Goal: Navigation & Orientation: Find specific page/section

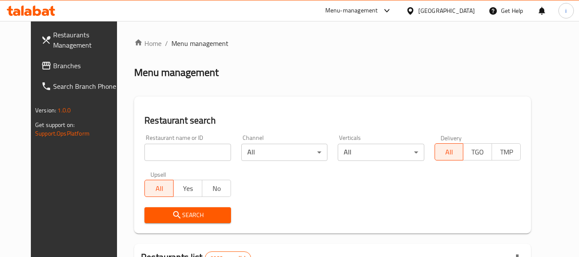
click at [53, 66] on span "Branches" at bounding box center [87, 65] width 68 height 10
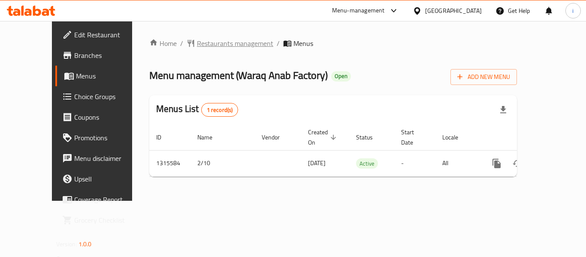
click at [197, 47] on span "Restaurants management" at bounding box center [235, 43] width 76 height 10
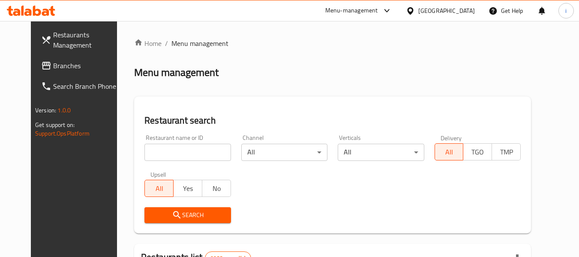
click at [53, 69] on span "Branches" at bounding box center [87, 65] width 68 height 10
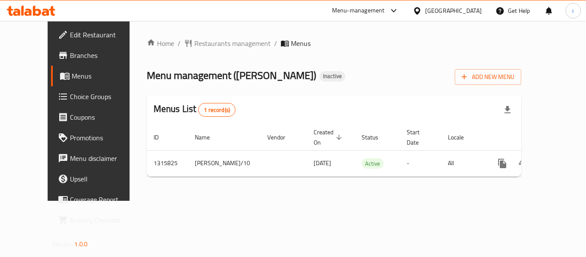
click at [193, 36] on div "Home / Restaurants management / Menus Menu management ( Paratha King ) Inactive…" at bounding box center [334, 111] width 409 height 180
click at [194, 43] on span "Restaurants management" at bounding box center [232, 43] width 76 height 10
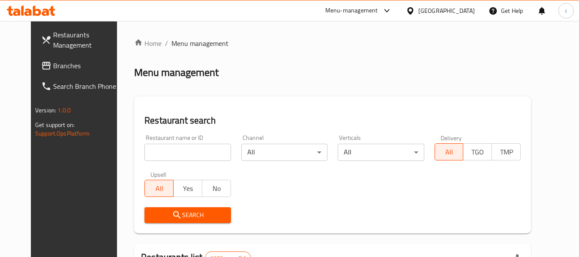
click at [53, 69] on span "Branches" at bounding box center [87, 65] width 68 height 10
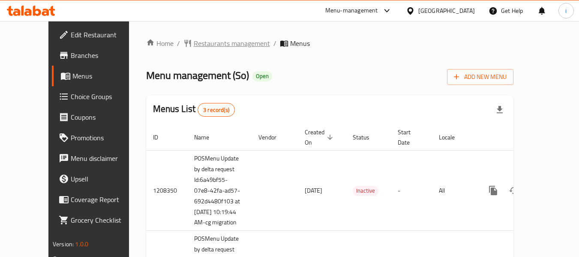
click at [194, 45] on span "Restaurants management" at bounding box center [232, 43] width 76 height 10
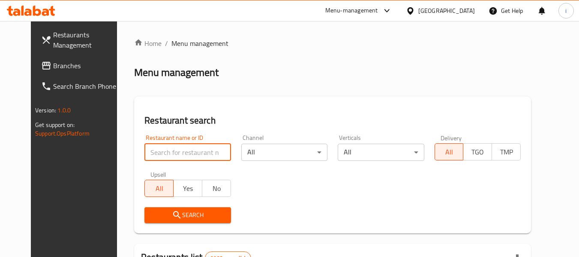
click at [145, 152] on input "search" at bounding box center [188, 152] width 86 height 17
paste input "625184"
type input "625184"
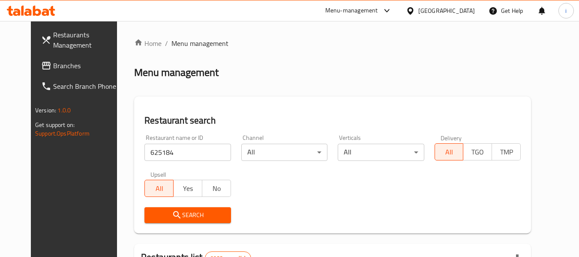
click at [155, 214] on span "Search" at bounding box center [187, 215] width 72 height 11
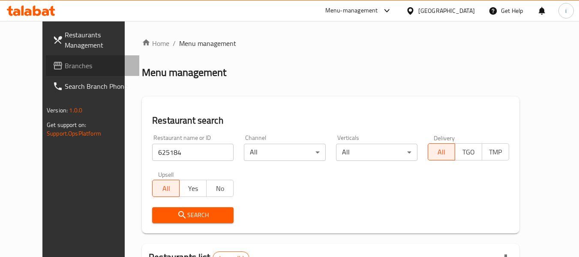
click at [46, 57] on link "Branches" at bounding box center [92, 65] width 93 height 21
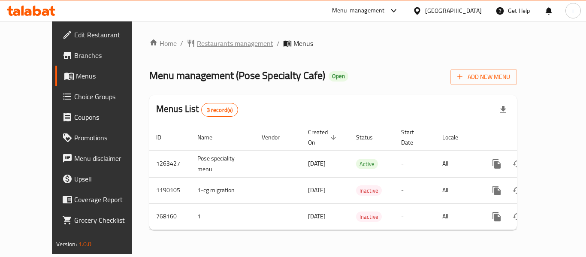
click at [197, 40] on span "Restaurants management" at bounding box center [235, 43] width 76 height 10
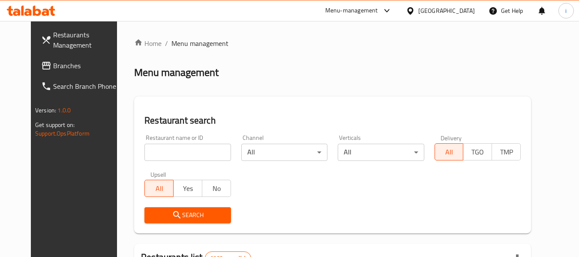
click at [53, 69] on span "Branches" at bounding box center [87, 65] width 68 height 10
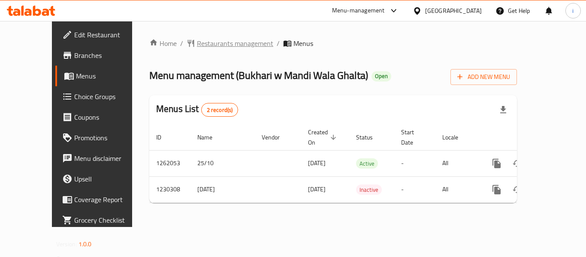
click at [197, 40] on span "Restaurants management" at bounding box center [235, 43] width 76 height 10
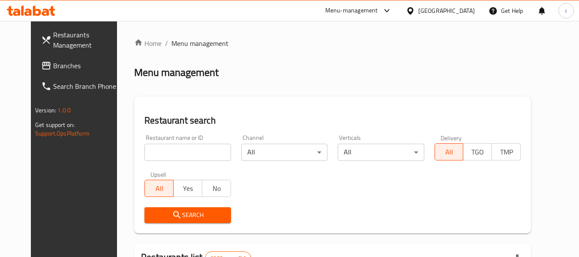
click at [53, 70] on span "Branches" at bounding box center [87, 65] width 68 height 10
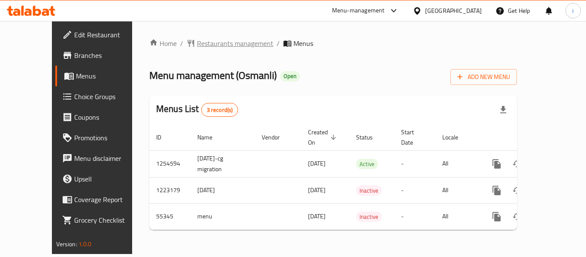
click at [218, 48] on span "Restaurants management" at bounding box center [235, 43] width 76 height 10
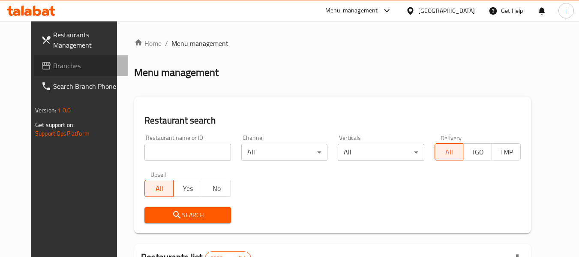
click at [34, 72] on link "Branches" at bounding box center [80, 65] width 93 height 21
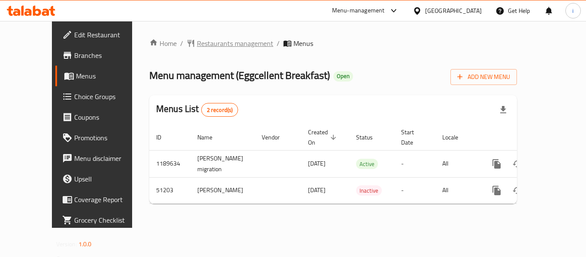
click at [214, 42] on span "Restaurants management" at bounding box center [235, 43] width 76 height 10
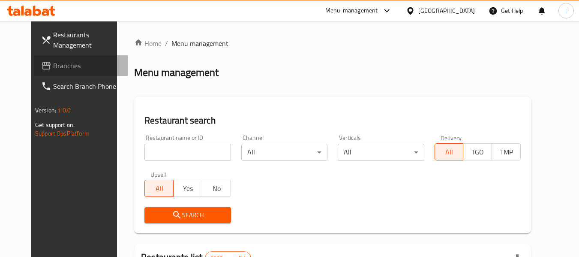
click at [53, 65] on span "Branches" at bounding box center [87, 65] width 68 height 10
